Goal: Information Seeking & Learning: Find specific fact

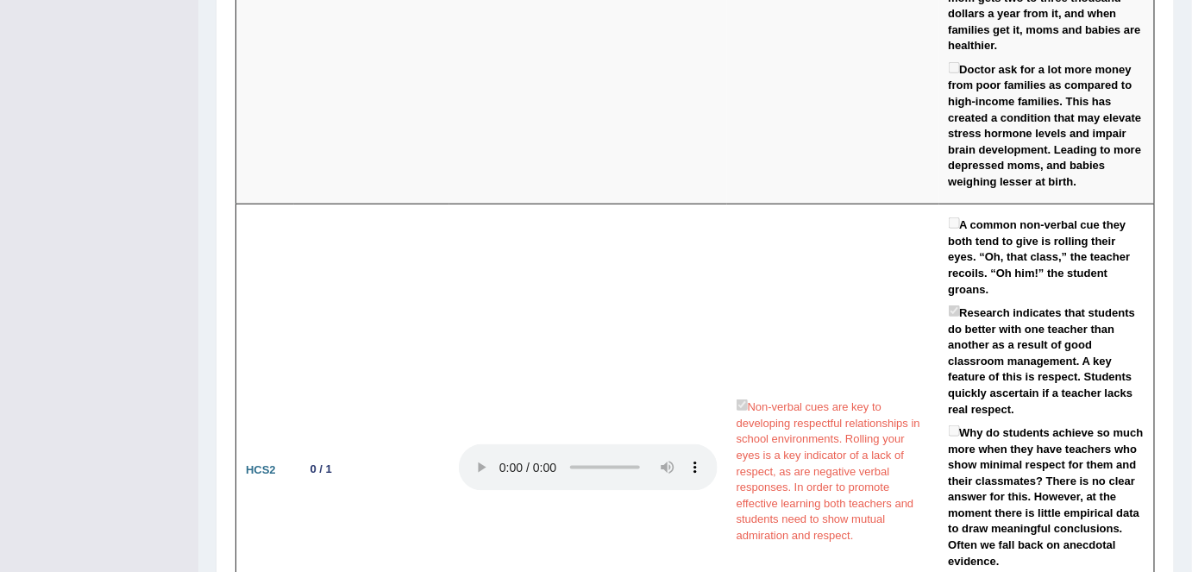
click at [787, 288] on td "Non-verbal cues are key to developing respectful relationships in school enviro…" at bounding box center [833, 470] width 212 height 532
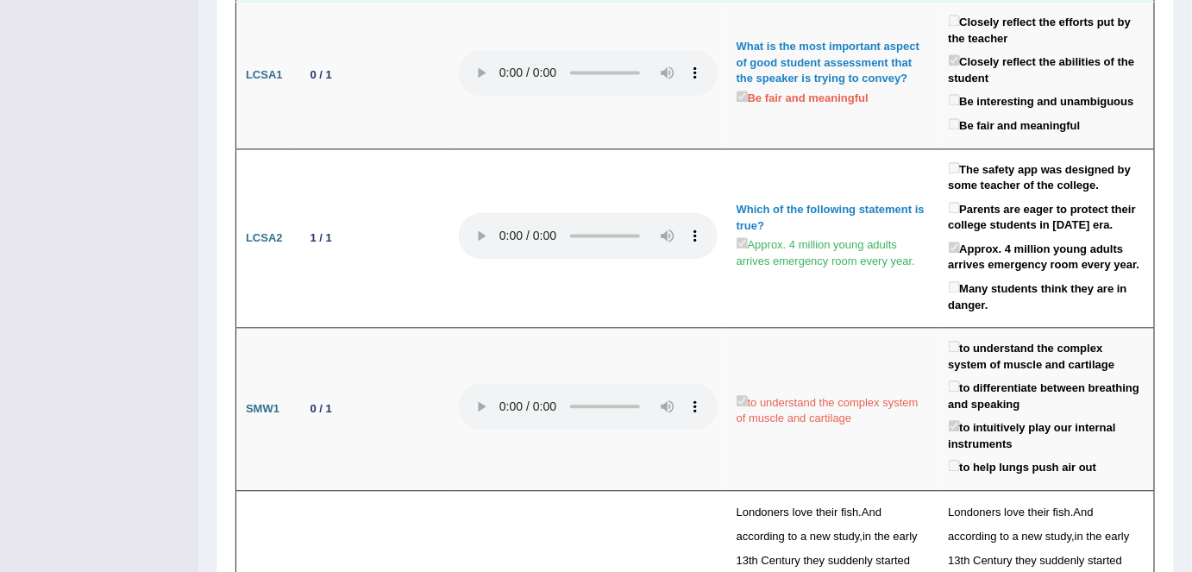
scroll to position [3319, 0]
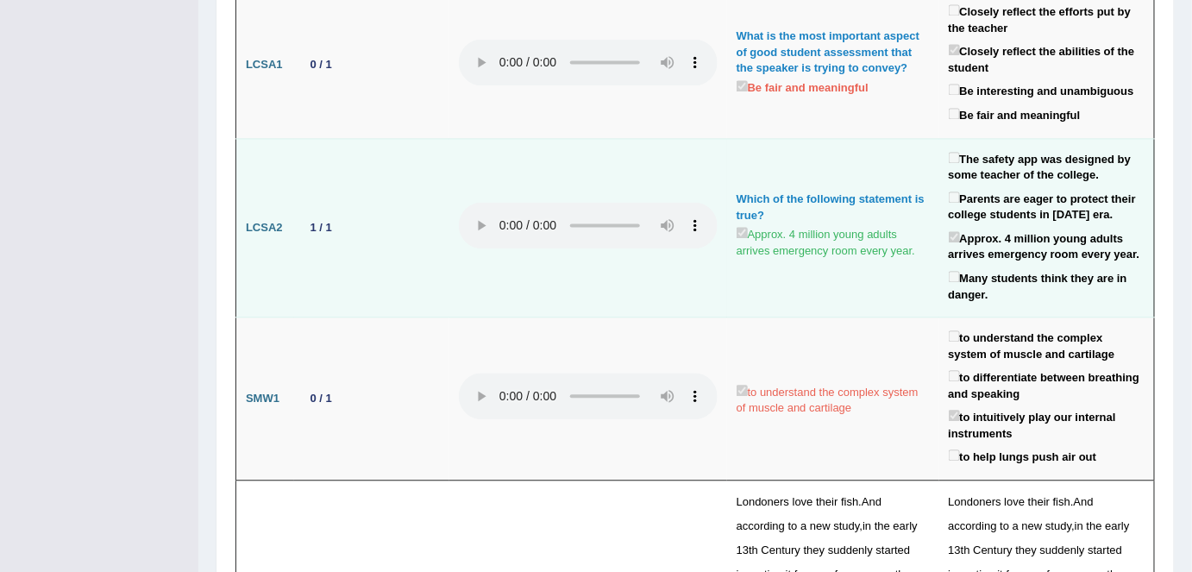
click at [953, 267] on label "Many students think they are in danger." at bounding box center [1047, 284] width 197 height 35
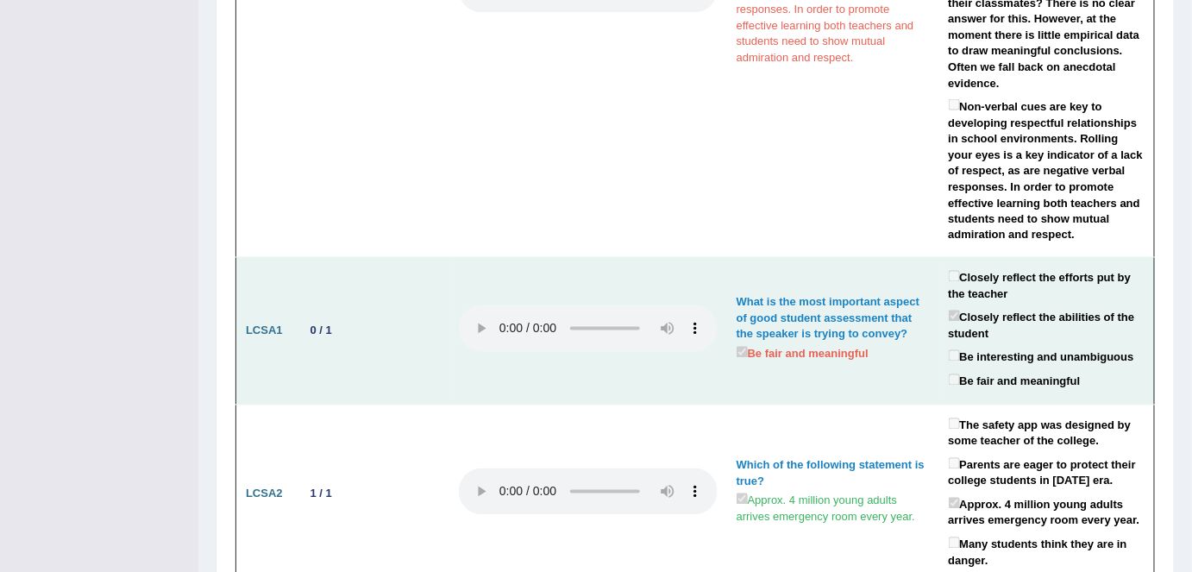
scroll to position [3049, 0]
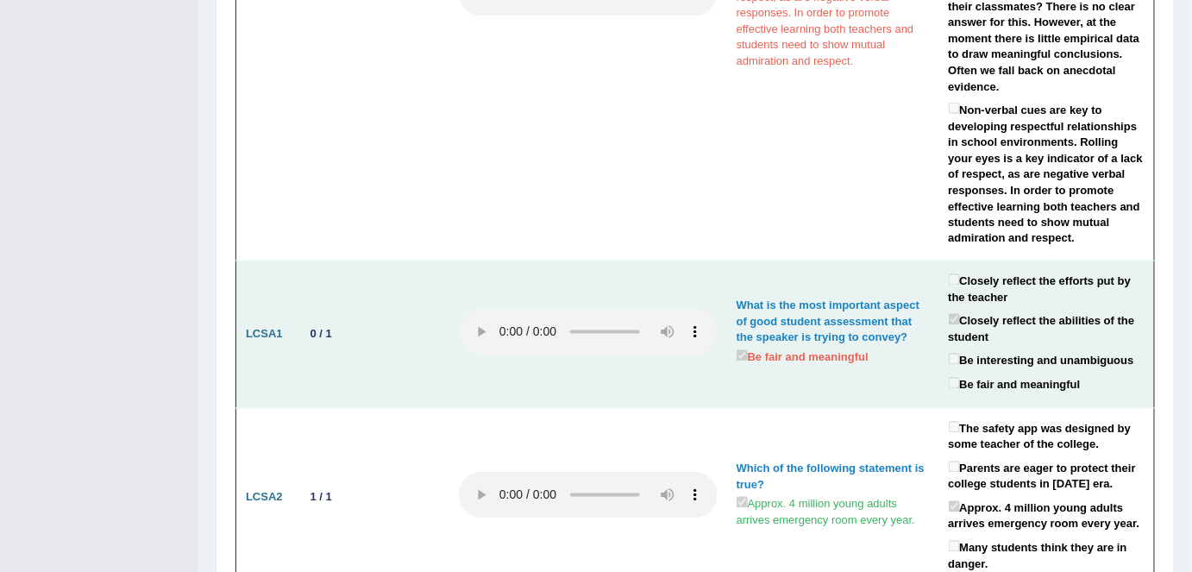
click at [877, 306] on div "What is the most important aspect of good student assessment that the speaker i…" at bounding box center [833, 323] width 193 height 48
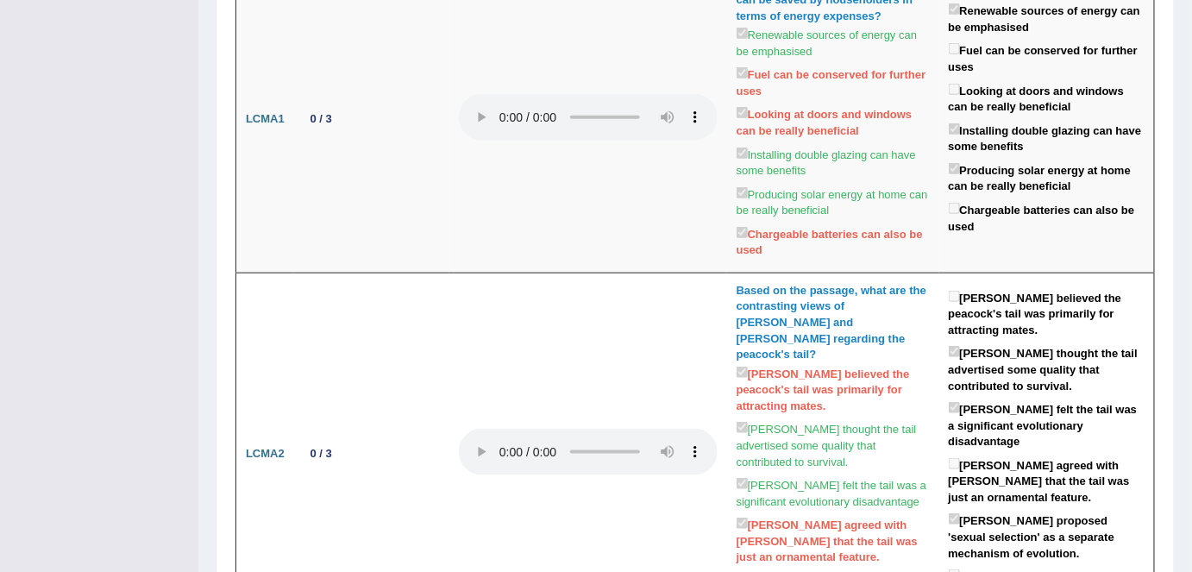
scroll to position [0, 0]
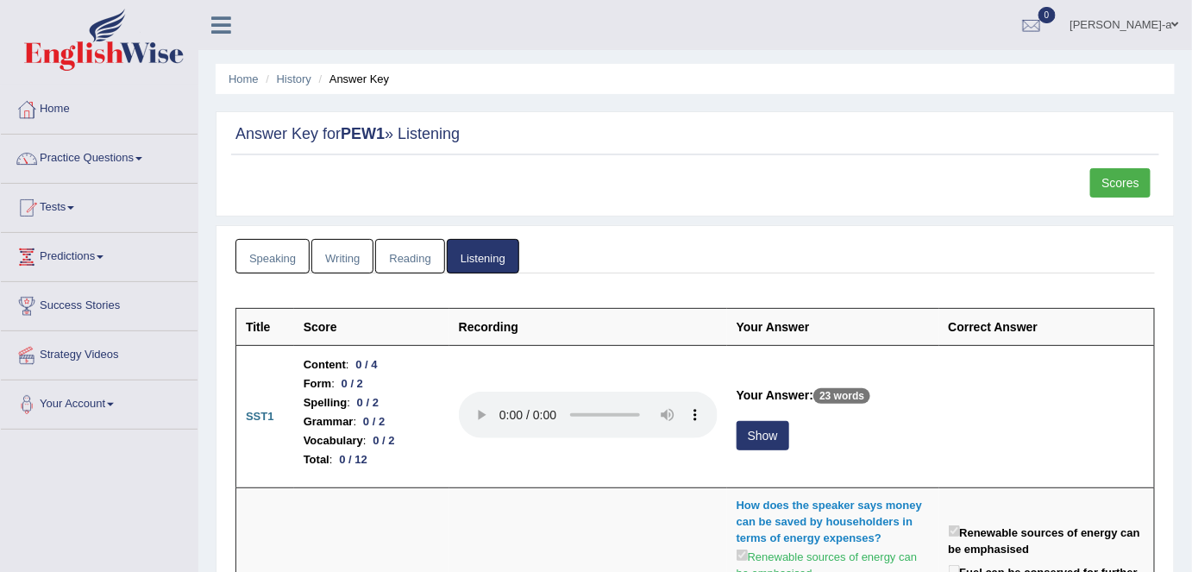
click at [142, 158] on span at bounding box center [138, 158] width 7 height 3
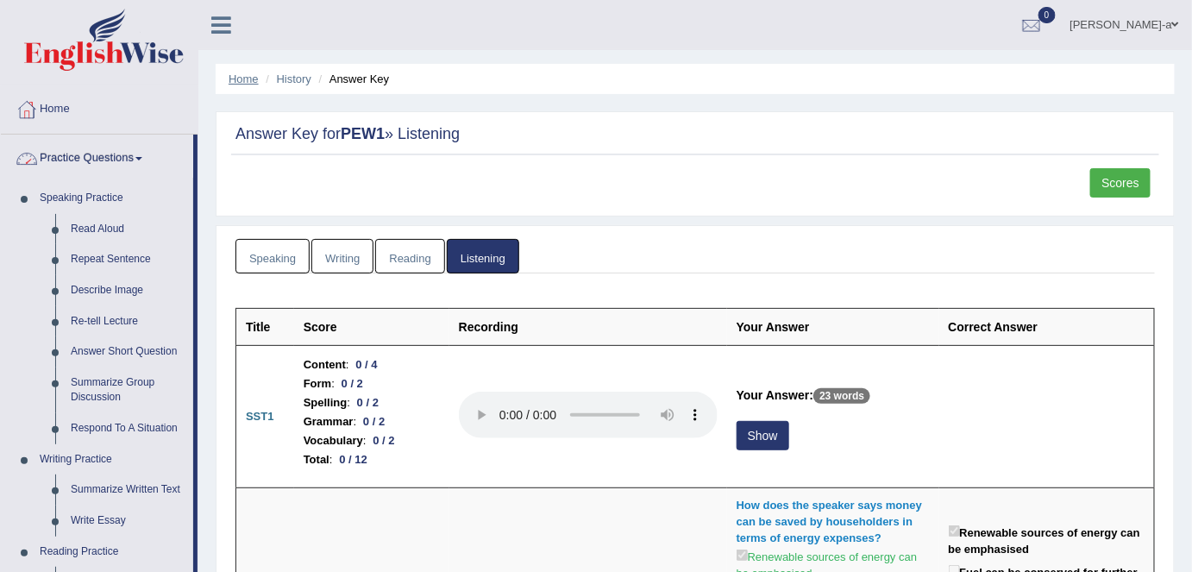
click at [250, 80] on link "Home" at bounding box center [244, 78] width 30 height 13
